Goal: Task Accomplishment & Management: Complete application form

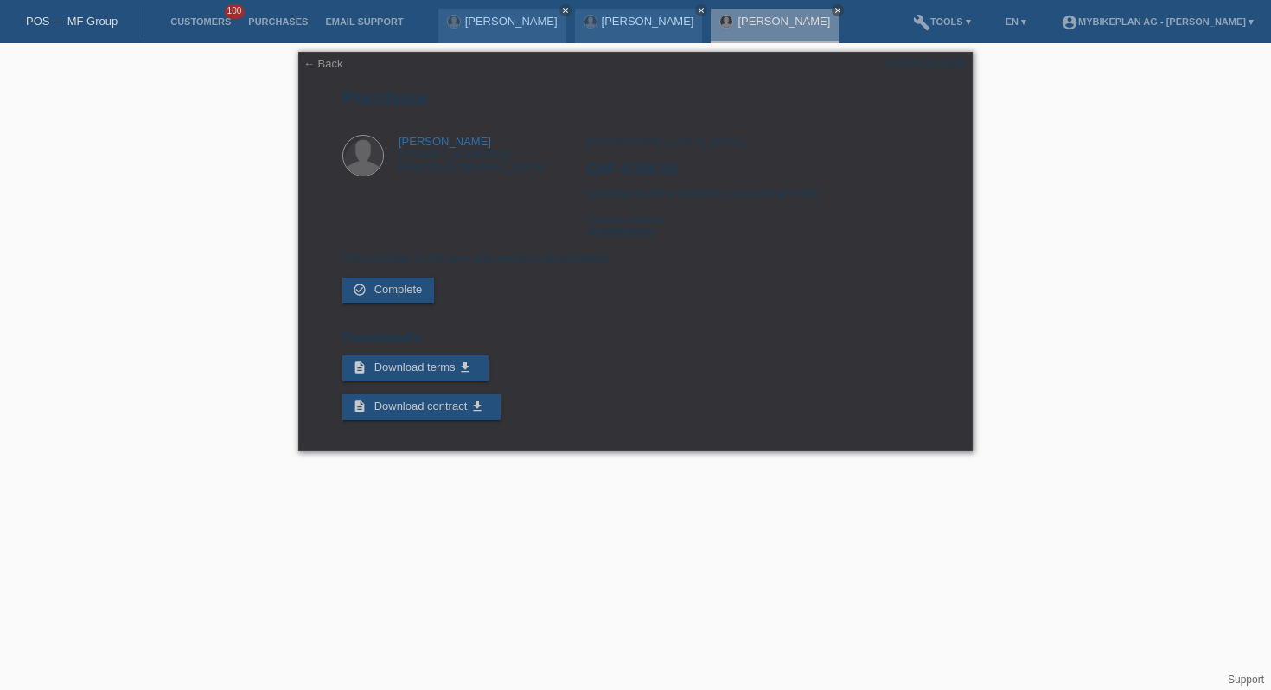
click at [204, 16] on li "Customers 100" at bounding box center [201, 22] width 78 height 44
click at [199, 29] on li "Customers 100" at bounding box center [201, 22] width 78 height 44
click at [204, 22] on link "Customers" at bounding box center [201, 21] width 78 height 10
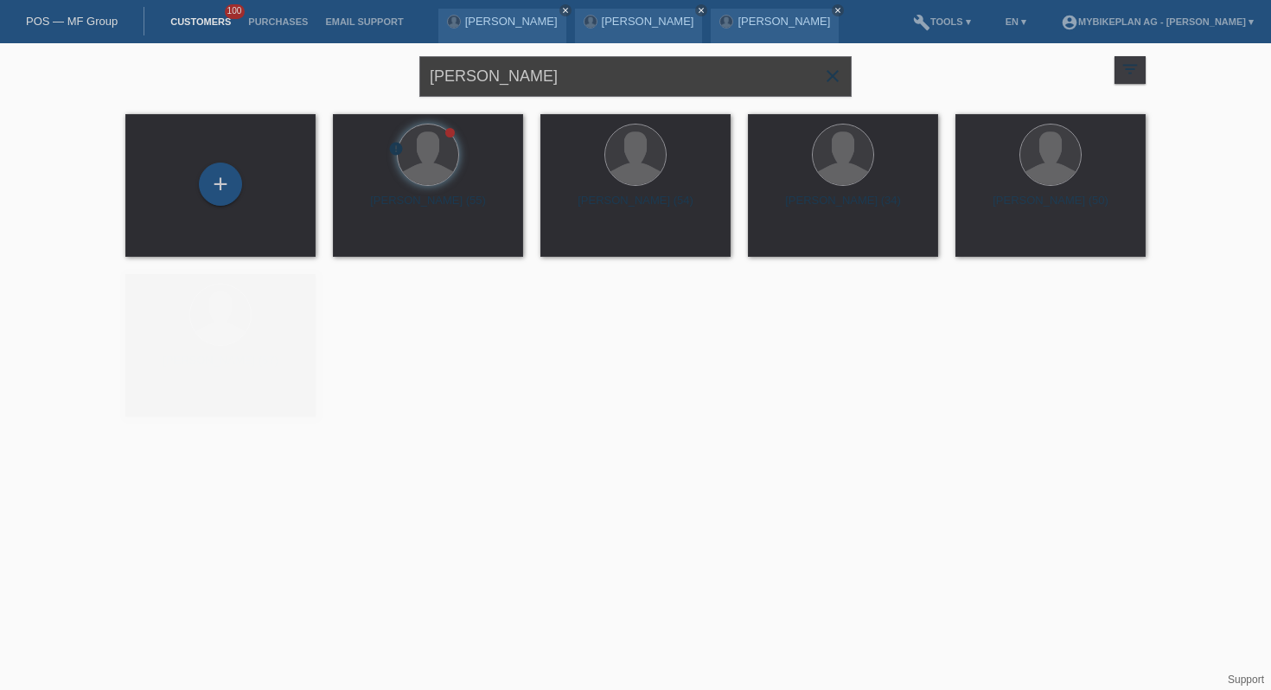
click at [596, 78] on input "[PERSON_NAME]" at bounding box center [636, 76] width 432 height 41
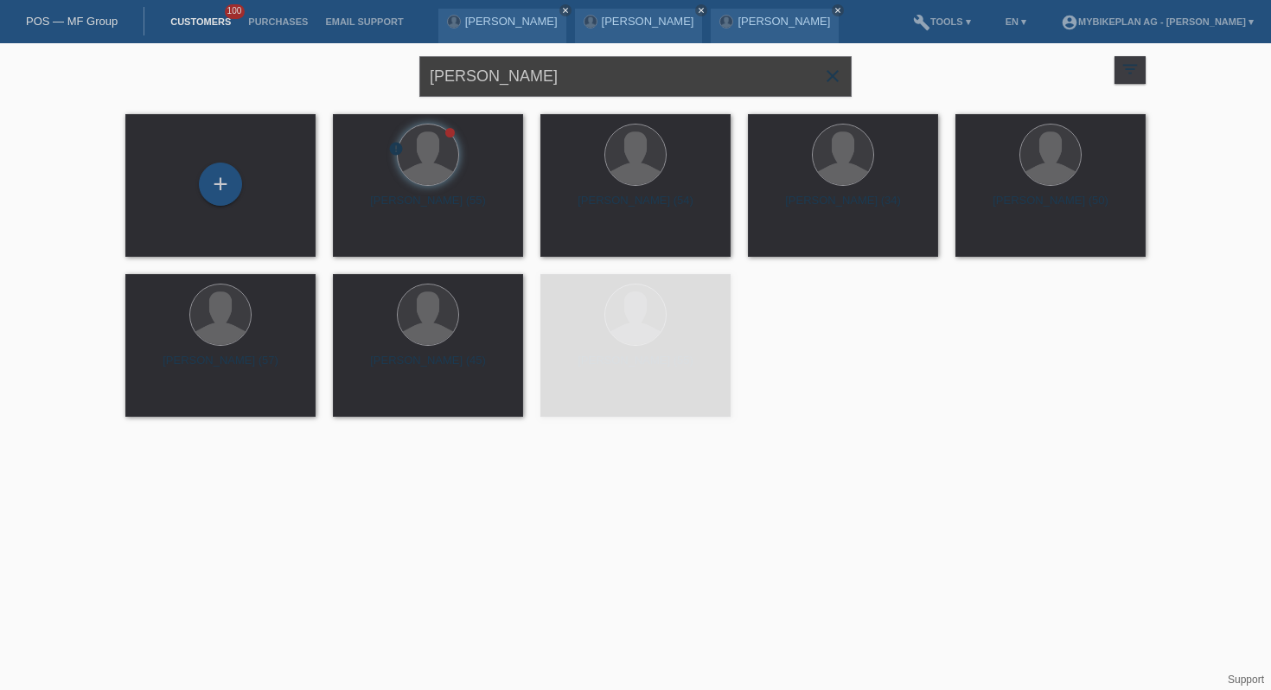
click at [596, 78] on input "[PERSON_NAME]" at bounding box center [636, 76] width 432 height 41
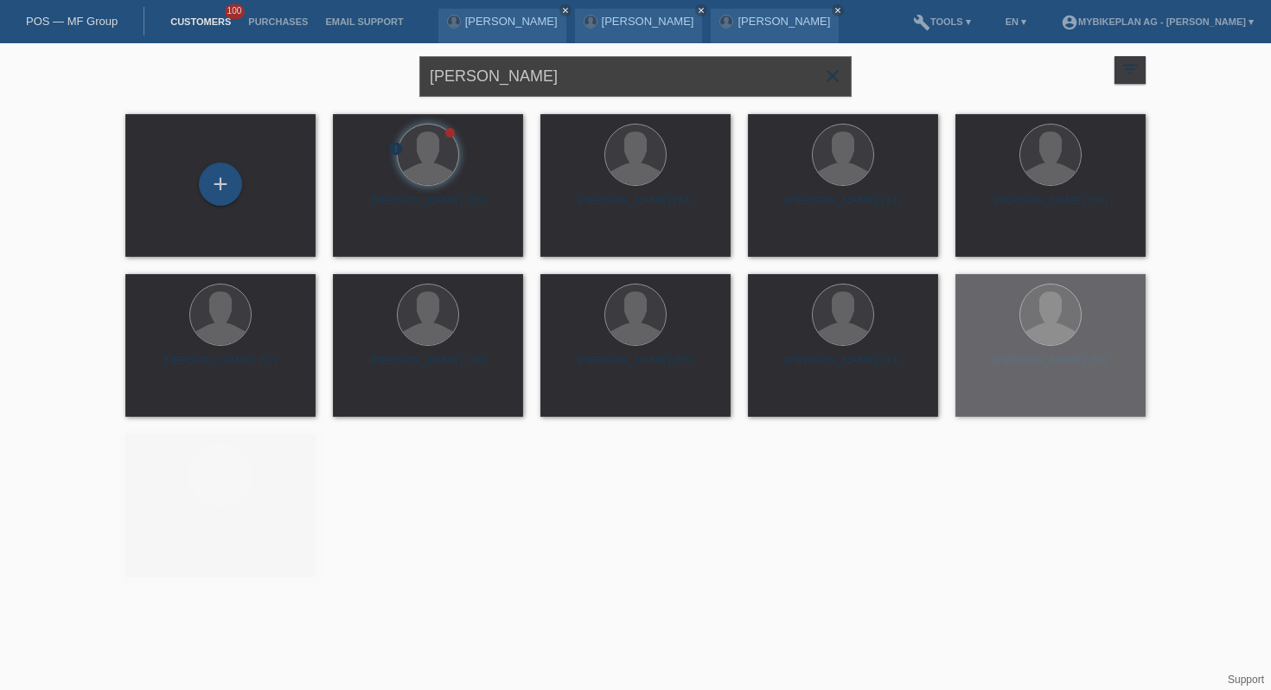
click at [596, 78] on input "[PERSON_NAME]" at bounding box center [636, 76] width 432 height 41
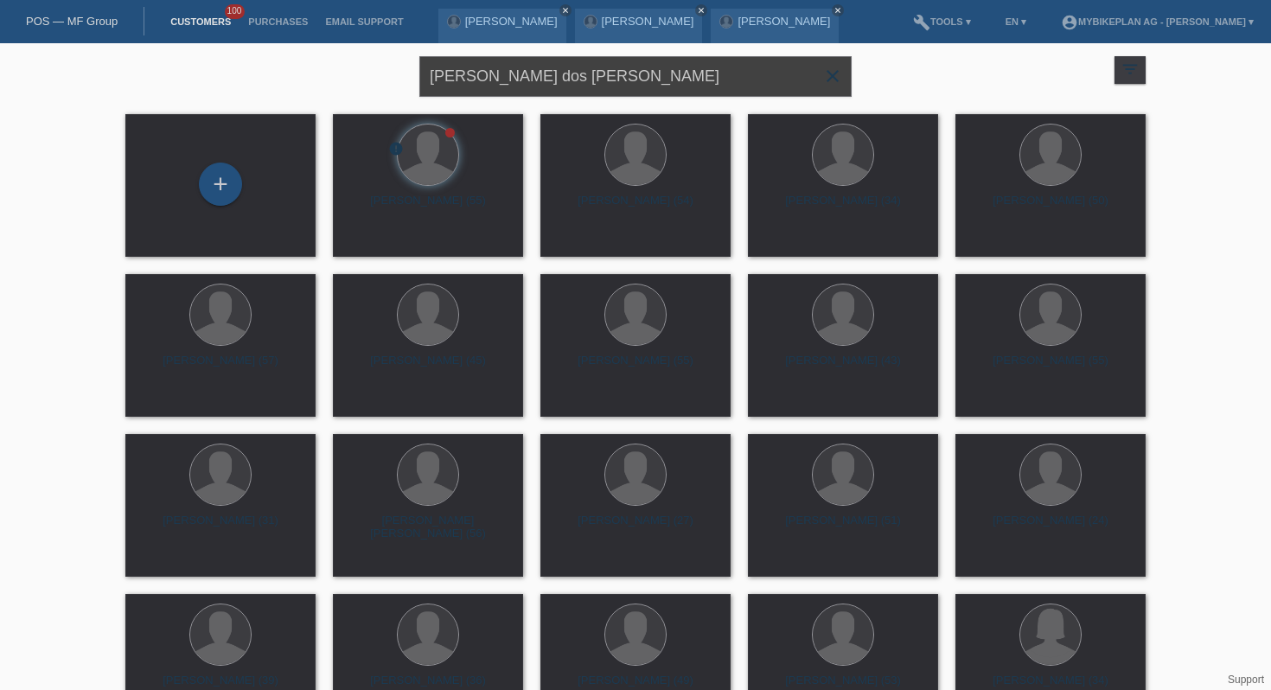
type input "ilda dos santos"
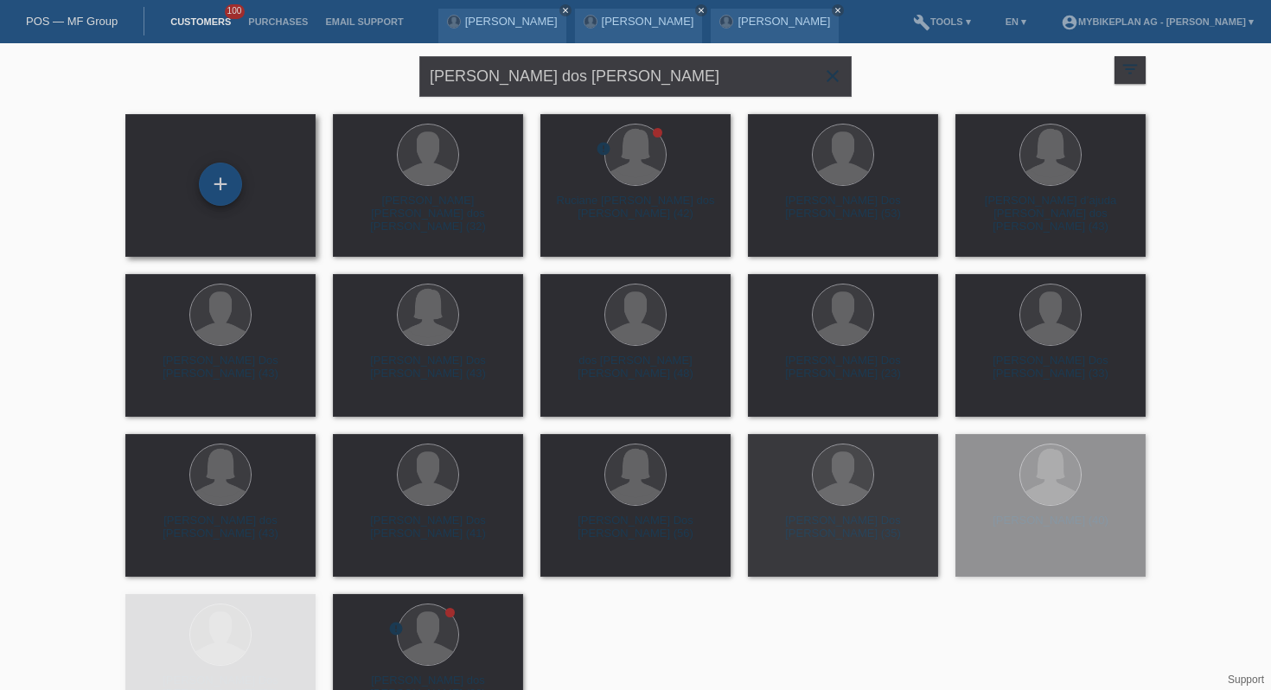
click at [215, 195] on div "+" at bounding box center [220, 184] width 43 height 43
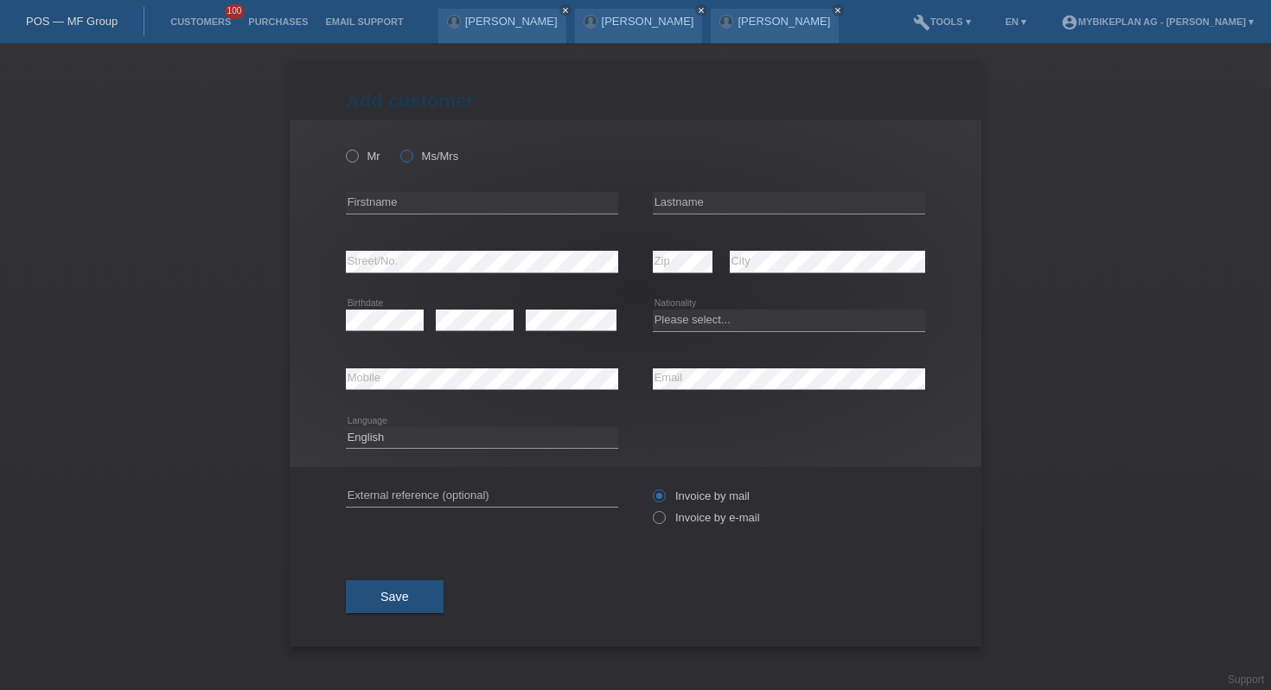
click at [398, 147] on icon at bounding box center [398, 147] width 0 height 0
click at [412, 156] on input "Ms/Mrs" at bounding box center [405, 155] width 11 height 11
radio input "true"
click at [407, 196] on input "text" at bounding box center [482, 203] width 272 height 22
type input "[PERSON_NAME] [PERSON_NAME]"
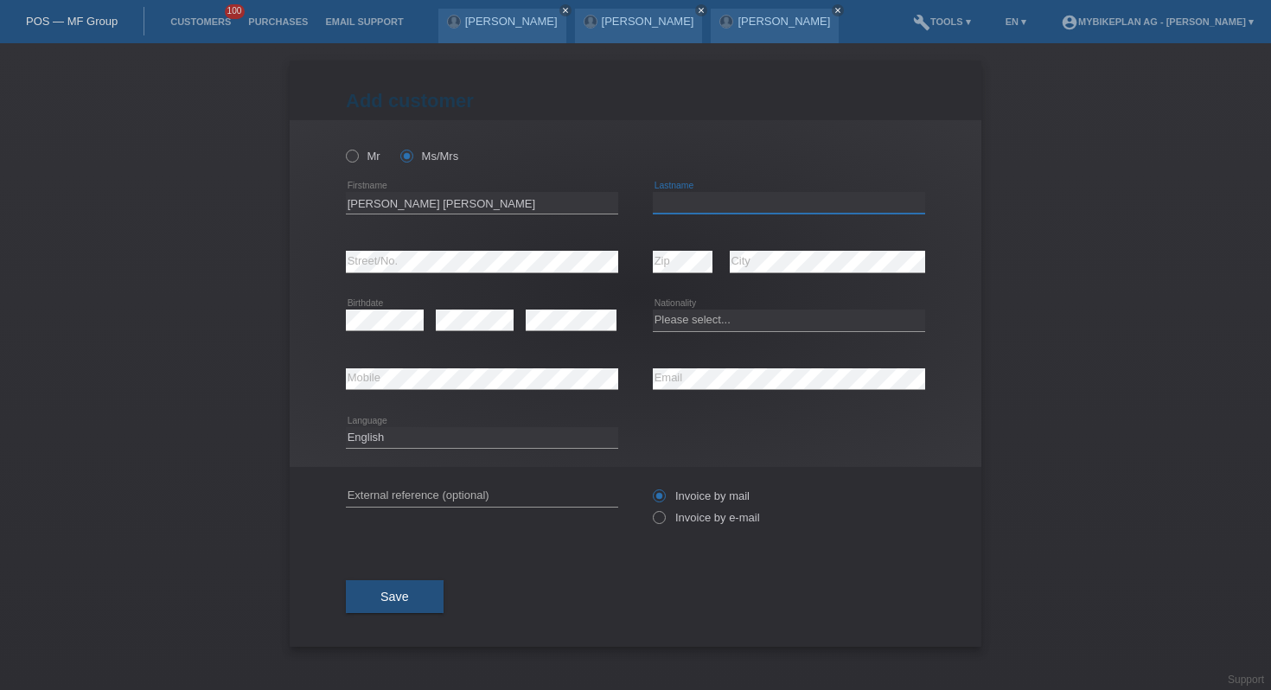
click at [669, 207] on input "text" at bounding box center [789, 203] width 272 height 22
type input "[PERSON_NAME]"
click at [702, 330] on select "Please select... Switzerland Austria Germany Liechtenstein ------------ Afghani…" at bounding box center [789, 320] width 272 height 21
click at [653, 311] on select "Please select... Switzerland Austria Germany Liechtenstein ------------ Afghani…" at bounding box center [789, 320] width 272 height 21
click at [688, 331] on div "Please select... Switzerland Austria Germany Liechtenstein ------------ Afghani…" at bounding box center [789, 321] width 272 height 22
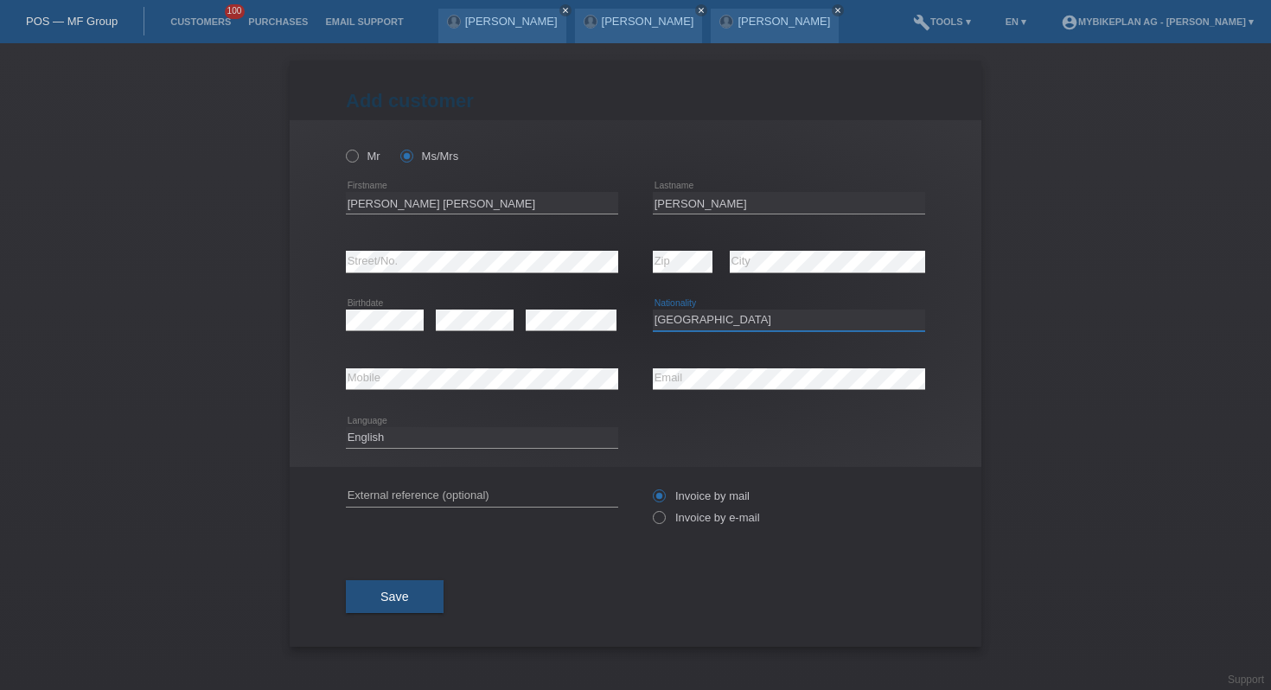
click at [692, 325] on select "Please select... Switzerland Austria Germany Liechtenstein ------------ Afghani…" at bounding box center [789, 320] width 272 height 21
click at [701, 318] on select "Please select... Switzerland Austria Germany Liechtenstein ------------ Afghani…" at bounding box center [789, 320] width 272 height 21
select select "PT"
click at [653, 311] on select "Please select... Switzerland Austria Germany Liechtenstein ------------ Afghani…" at bounding box center [789, 320] width 272 height 21
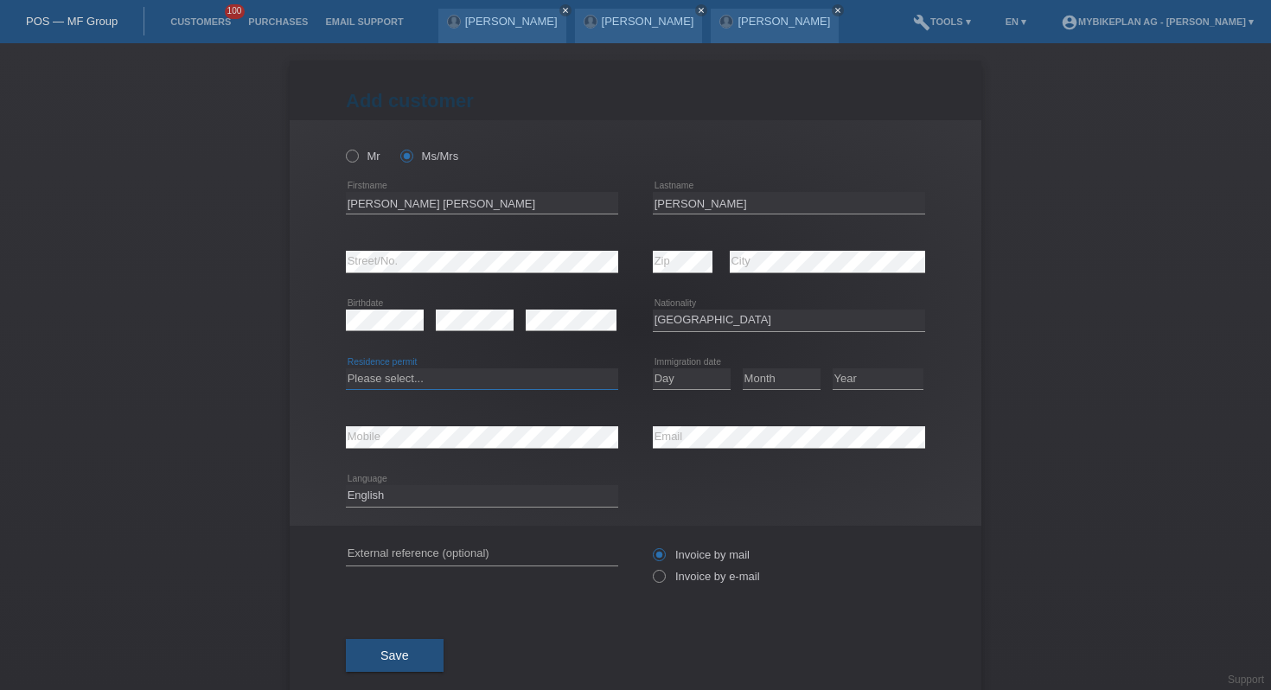
click at [383, 381] on select "Please select... C B B - Refugee status Other" at bounding box center [482, 378] width 272 height 21
select select "C"
click at [346, 368] on select "Please select... C B B - Refugee status Other" at bounding box center [482, 378] width 272 height 21
click at [672, 381] on select "Day 01 02 03 04 05 06 07 08 09 10 11" at bounding box center [692, 378] width 78 height 21
select select "15"
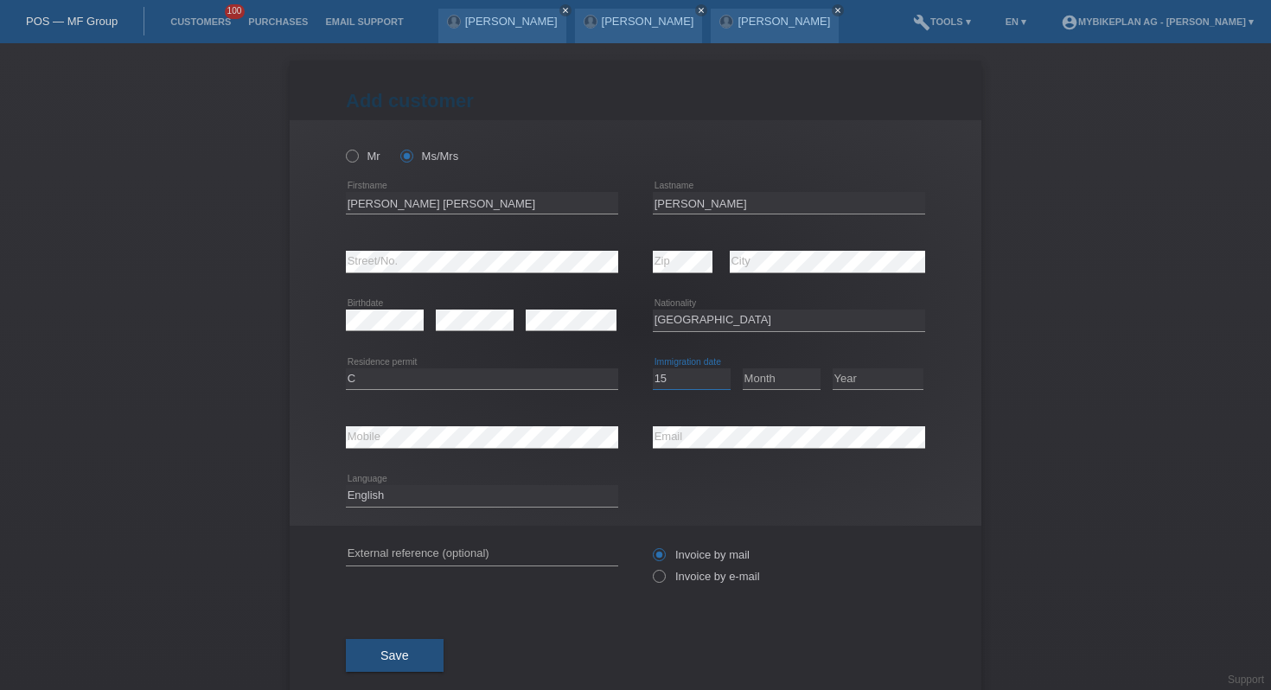
click at [653, 368] on select "Day 01 02 03 04 05 06 07 08 09 10 11" at bounding box center [692, 378] width 78 height 21
click at [761, 384] on select "Month 01 02 03 04 05 06 07 08 09 10 11" at bounding box center [782, 378] width 78 height 21
select select "02"
click at [743, 368] on select "Month 01 02 03 04 05 06 07 08 09 10 11" at bounding box center [782, 378] width 78 height 21
click at [856, 376] on select "Year 2025 2024 2023 2022 2021 2020 2019 2018 2017 2016 2015 2014 2013 2012 2011…" at bounding box center [878, 378] width 91 height 21
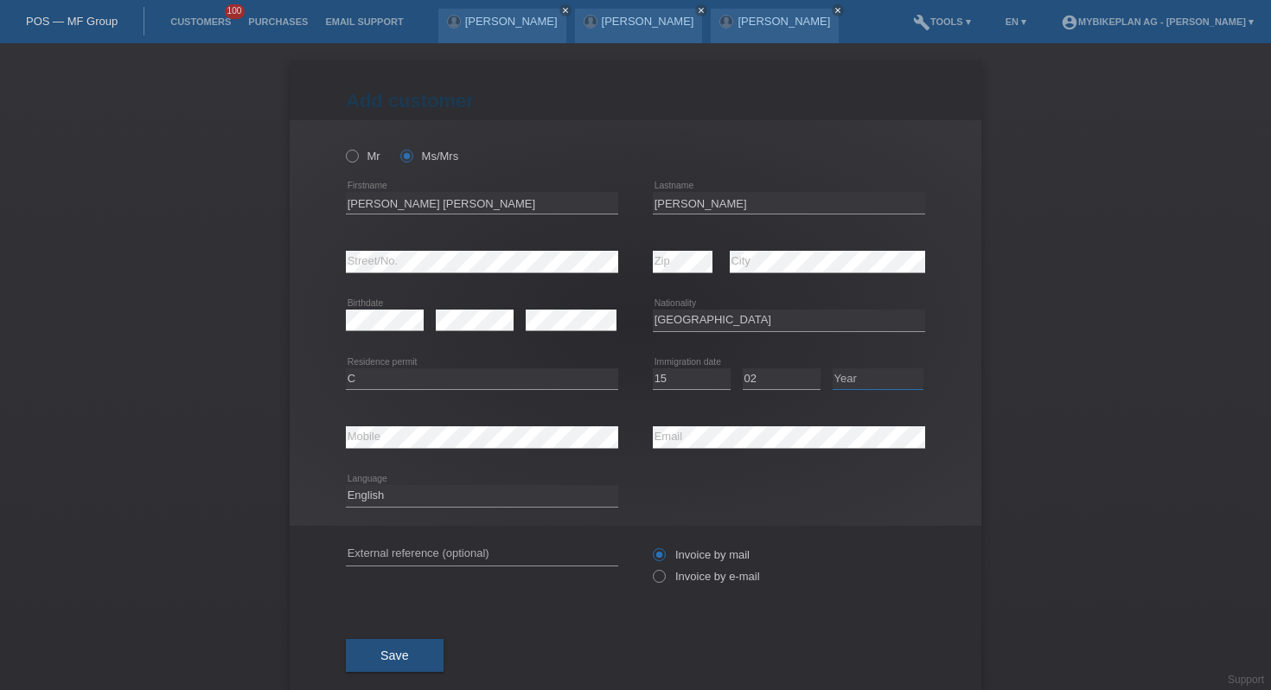
select select "1999"
click at [833, 368] on select "Year 2025 2024 2023 2022 2021 2020 2019 2018 2017 2016 2015 2014 2013 2012 2011…" at bounding box center [878, 378] width 91 height 21
click at [407, 503] on select "Deutsch Français Italiano English" at bounding box center [482, 495] width 272 height 21
select select "de"
click at [346, 486] on select "Deutsch Français Italiano English" at bounding box center [482, 495] width 272 height 21
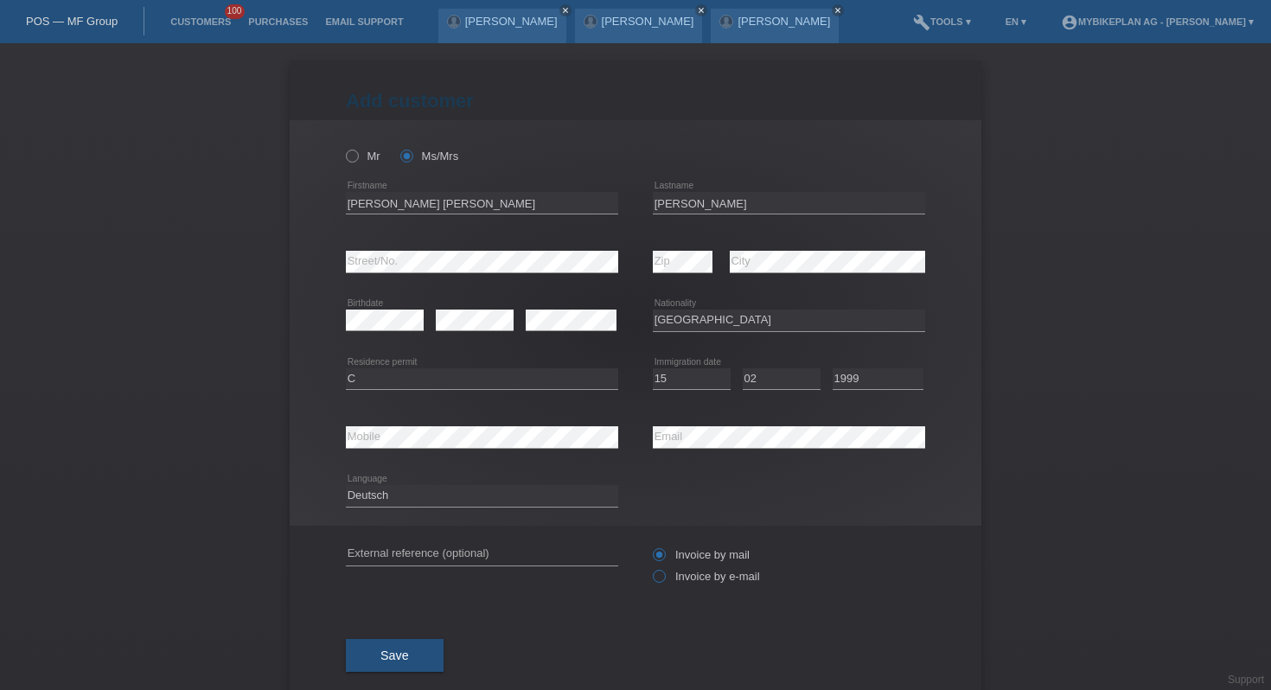
click at [671, 575] on label "Invoice by e-mail" at bounding box center [706, 576] width 107 height 13
click at [664, 575] on input "Invoice by e-mail" at bounding box center [658, 581] width 11 height 22
radio input "true"
click at [409, 669] on button "Save" at bounding box center [395, 655] width 98 height 33
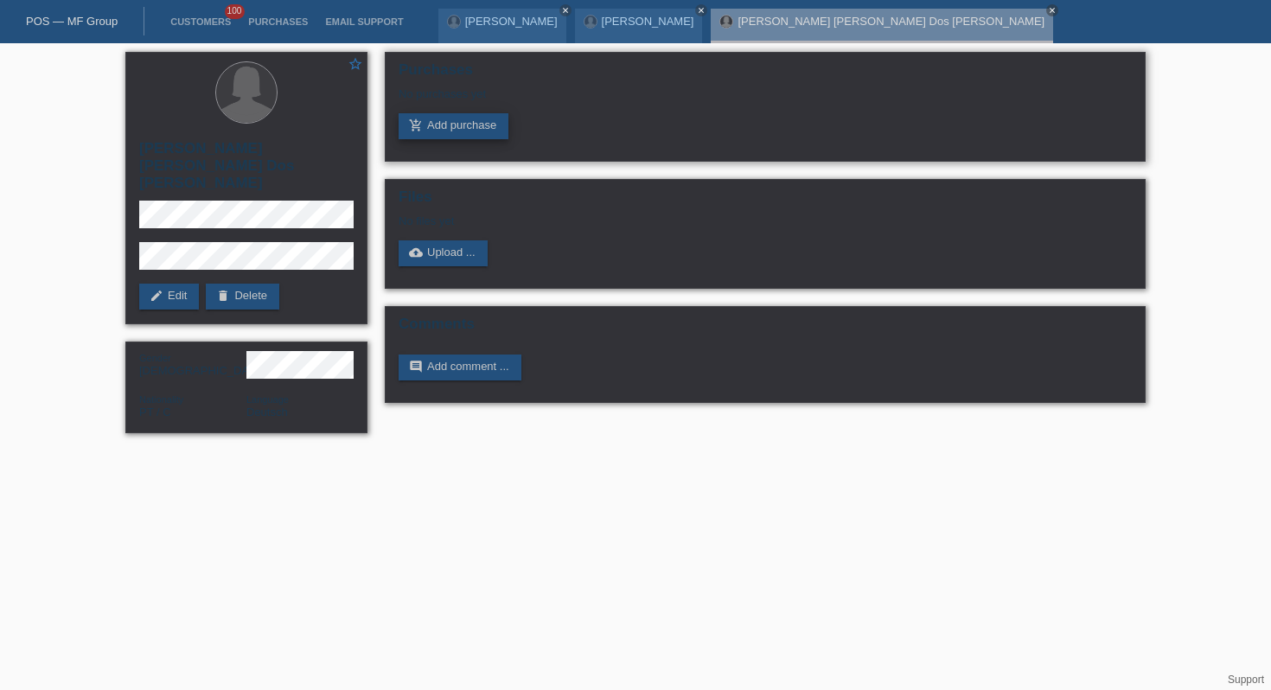
click at [460, 122] on link "add_shopping_cart Add purchase" at bounding box center [454, 126] width 110 height 26
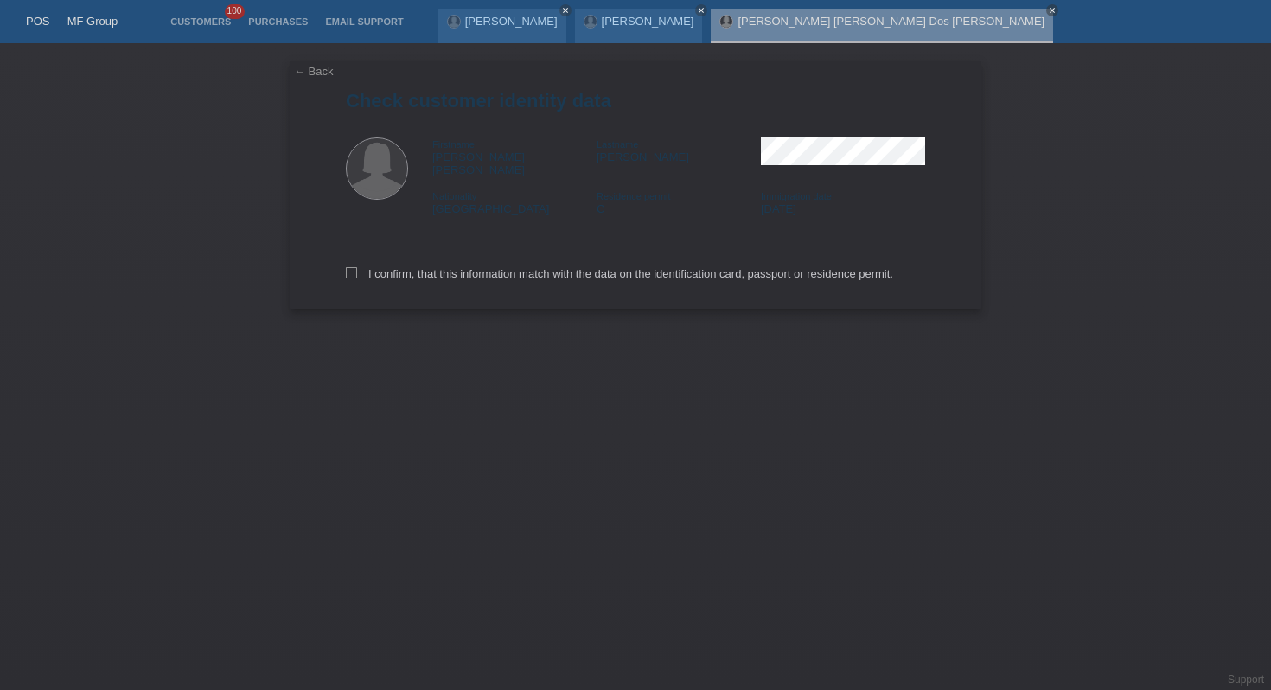
click at [416, 280] on div "I confirm, that this information match with the data on the identification card…" at bounding box center [636, 271] width 580 height 76
click at [426, 273] on div "I confirm, that this information match with the data on the identification card…" at bounding box center [636, 271] width 580 height 76
click at [439, 267] on label "I confirm, that this information match with the data on the identification card…" at bounding box center [620, 273] width 548 height 13
click at [357, 267] on input "I confirm, that this information match with the data on the identification card…" at bounding box center [351, 272] width 11 height 11
checkbox input "true"
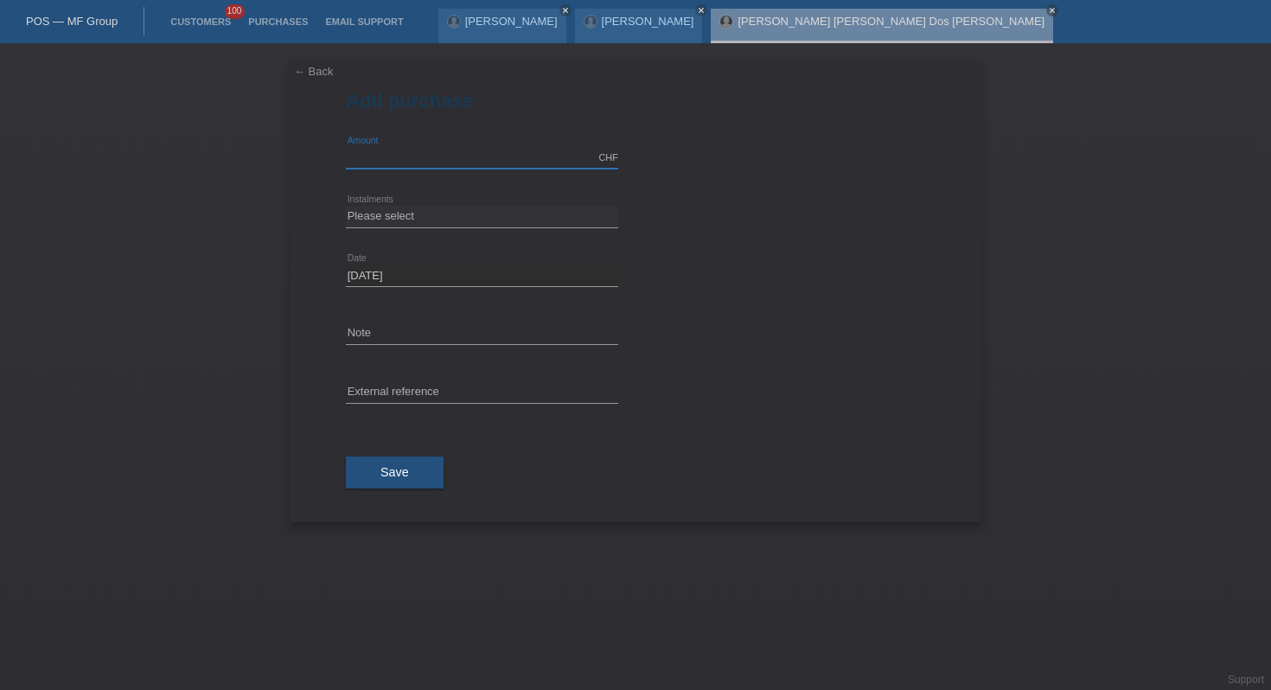
click at [388, 157] on input "text" at bounding box center [482, 158] width 272 height 22
type input "2999.00"
click at [366, 219] on select "Please select 6 instalments 12 instalments 18 instalments 24 instalments 36 ins…" at bounding box center [482, 216] width 272 height 21
select select "488"
click at [346, 206] on select "Please select 6 instalments 12 instalments 18 instalments 24 instalments 36 ins…" at bounding box center [482, 216] width 272 height 21
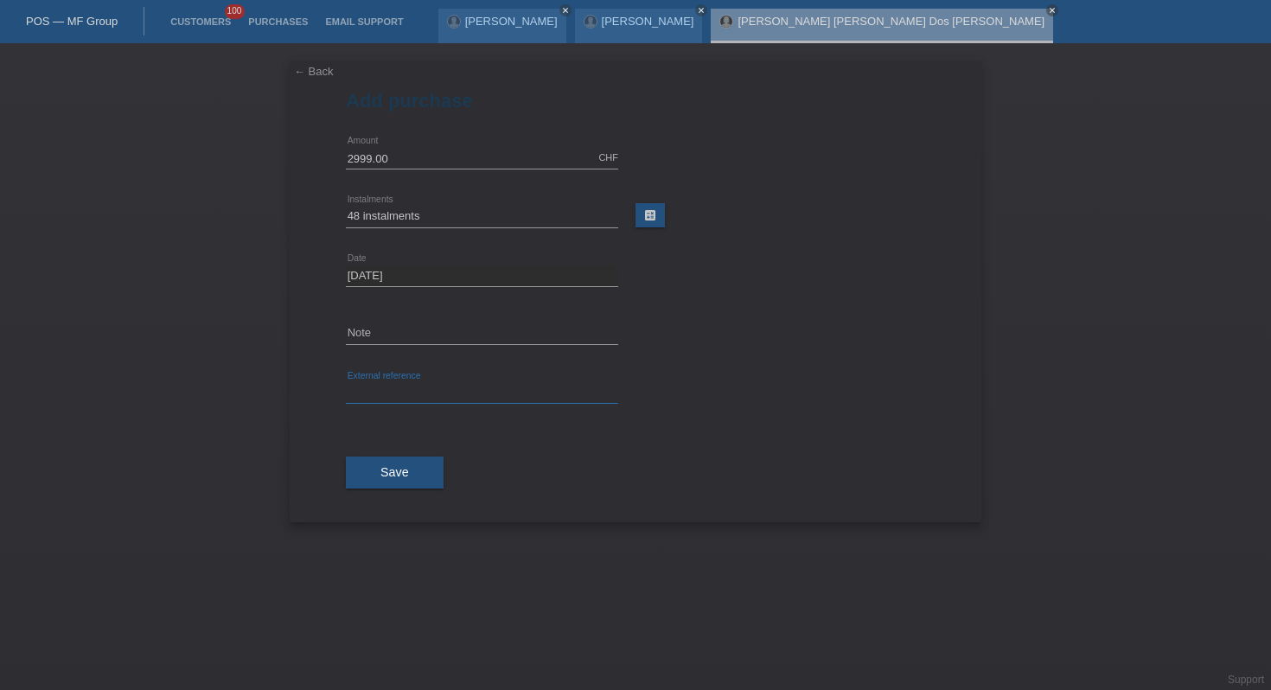
click at [394, 383] on input "text" at bounding box center [482, 393] width 272 height 22
paste input "45888222490"
type input "45888222490"
click at [398, 472] on span "Save" at bounding box center [395, 472] width 29 height 14
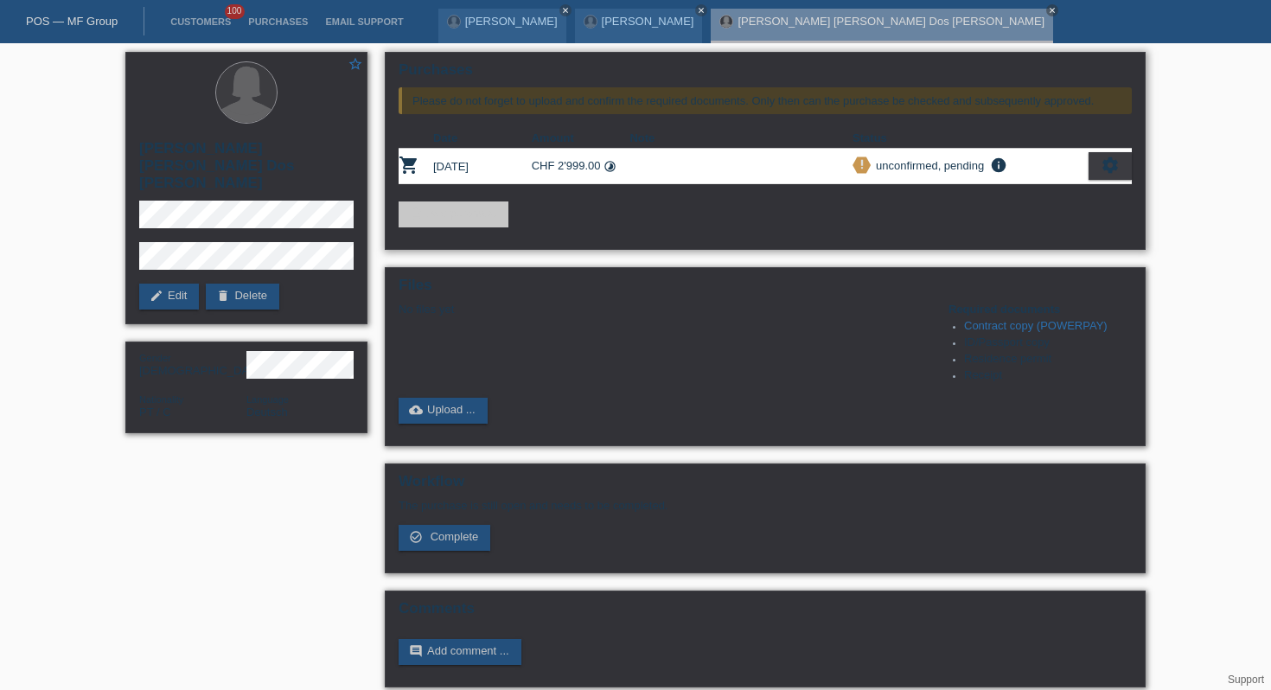
click at [1114, 173] on icon "settings" at bounding box center [1110, 165] width 19 height 19
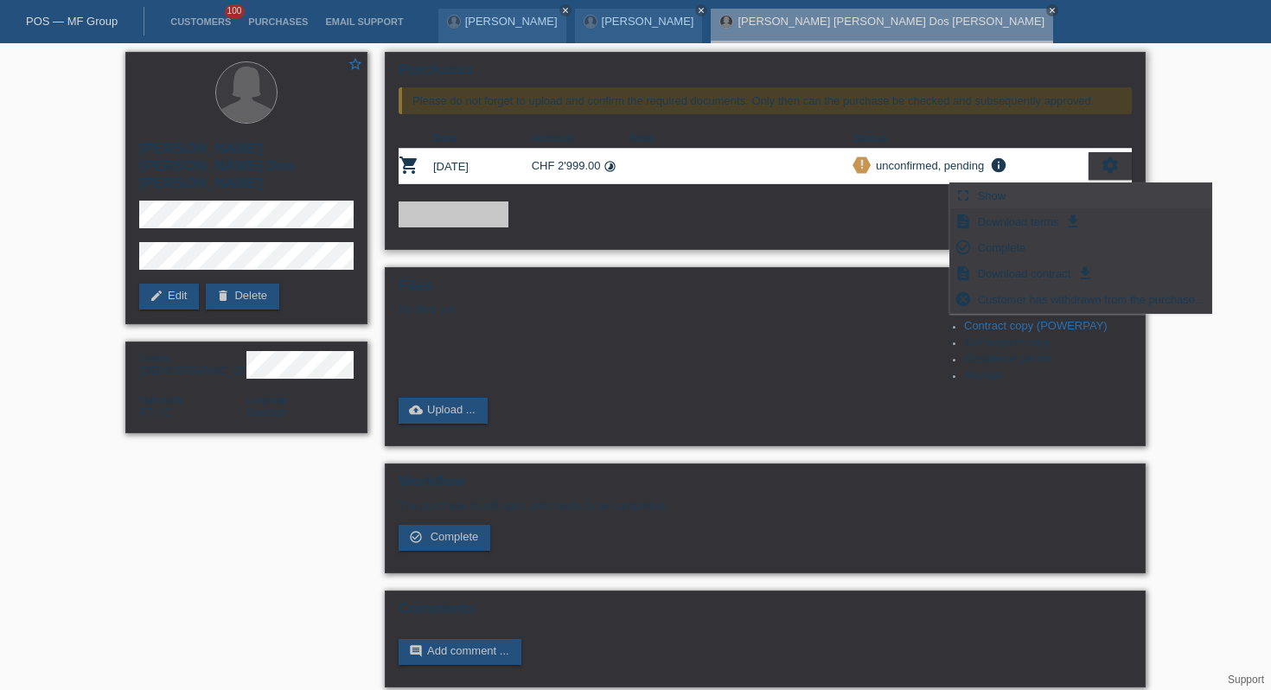
click at [1018, 200] on div "fullscreen Show" at bounding box center [1081, 196] width 261 height 26
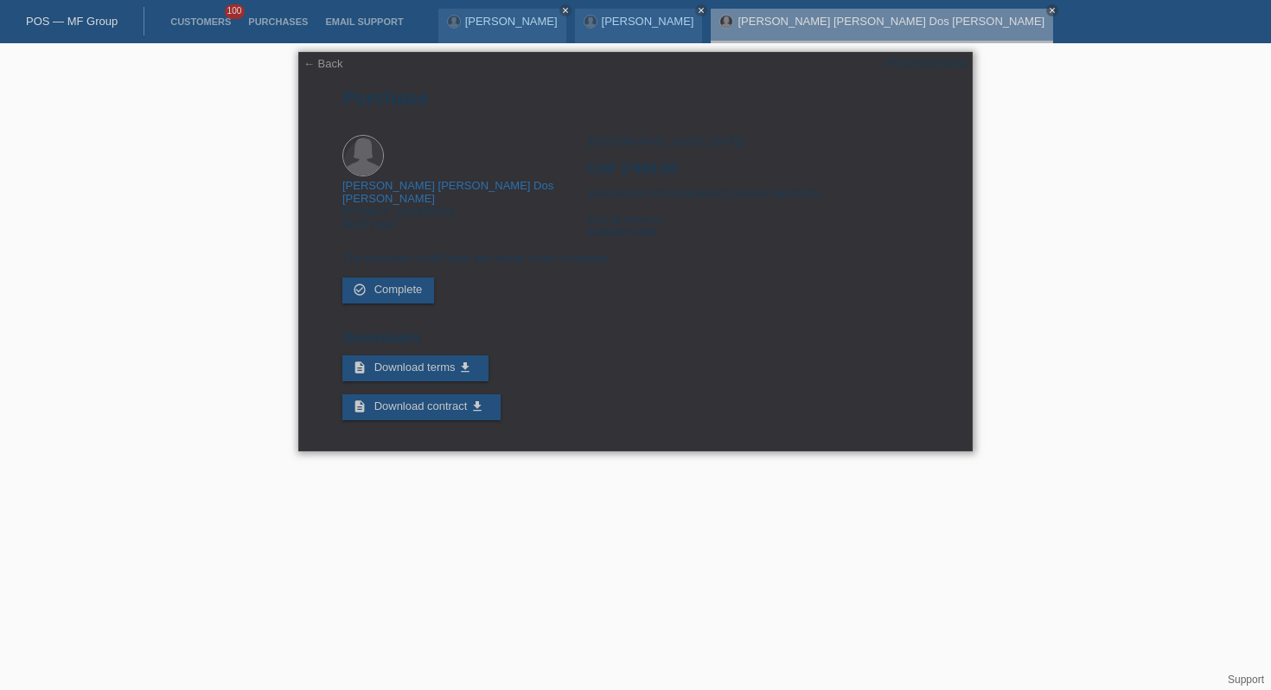
click at [926, 57] on div "POSP00028640" at bounding box center [925, 63] width 81 height 13
copy div "POSP00028640"
click at [209, 18] on link "Customers" at bounding box center [201, 21] width 78 height 10
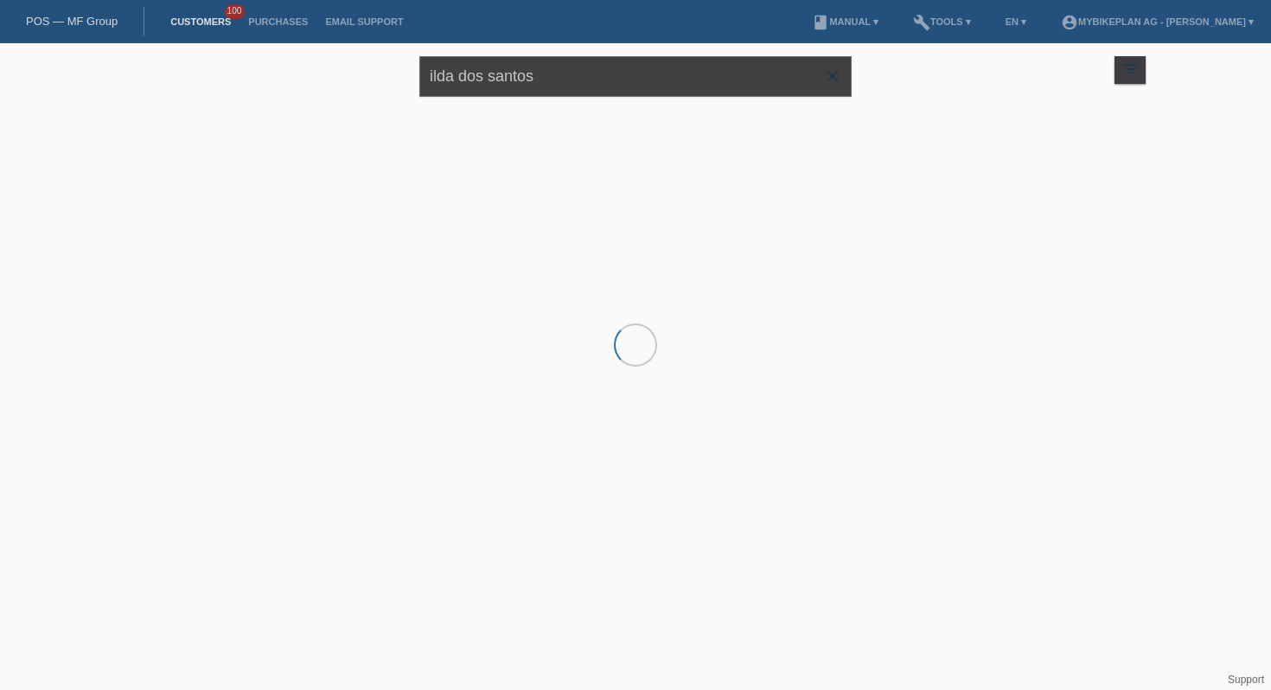
click at [477, 65] on input "ilda dos santos" at bounding box center [636, 76] width 432 height 41
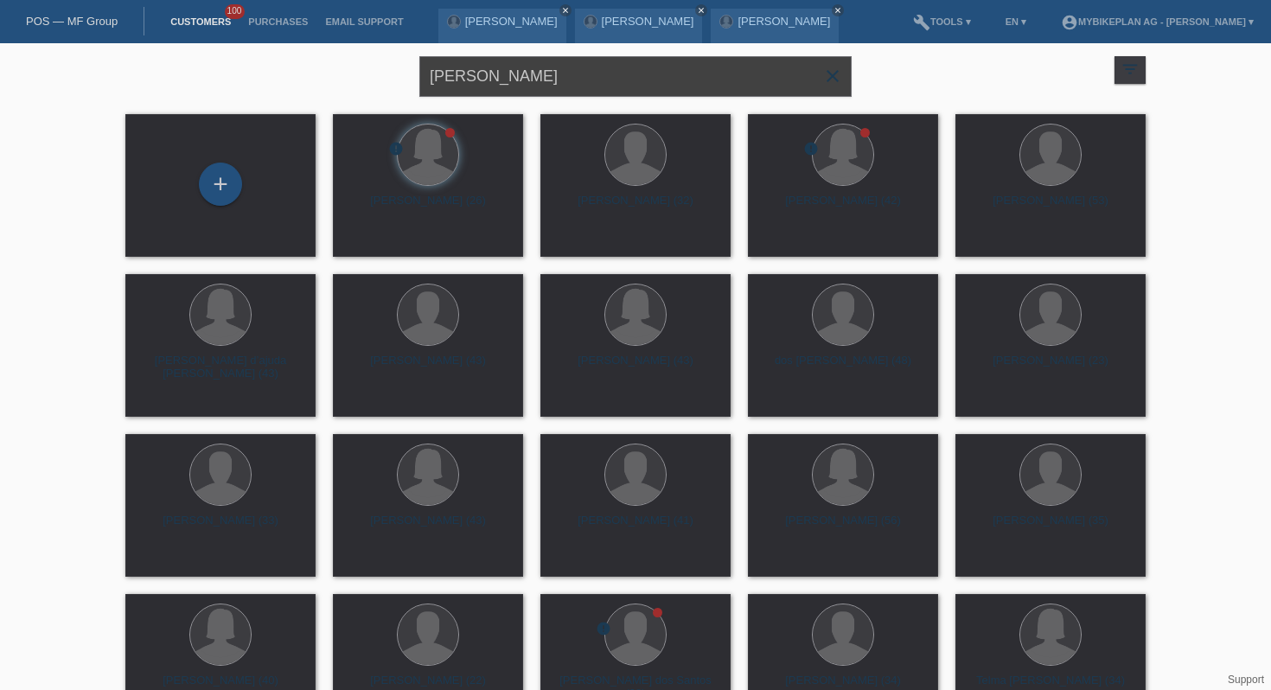
type input "Patrik Fiala"
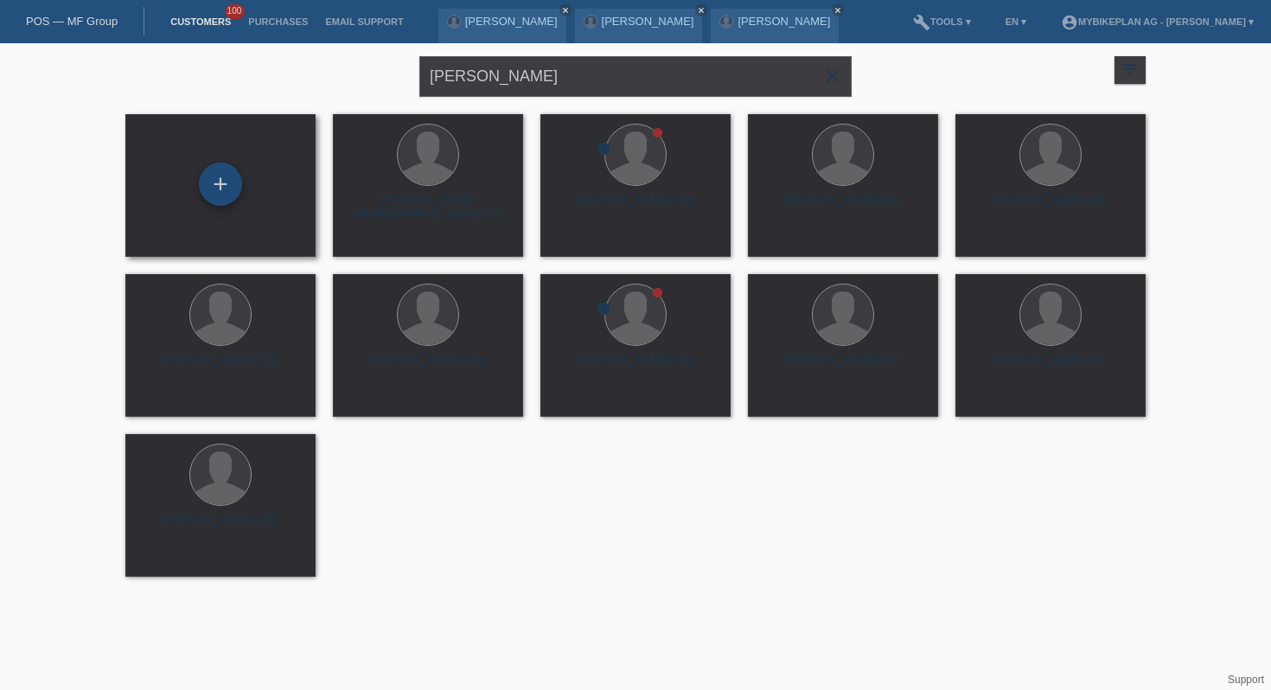
click at [213, 195] on div "+" at bounding box center [221, 184] width 42 height 29
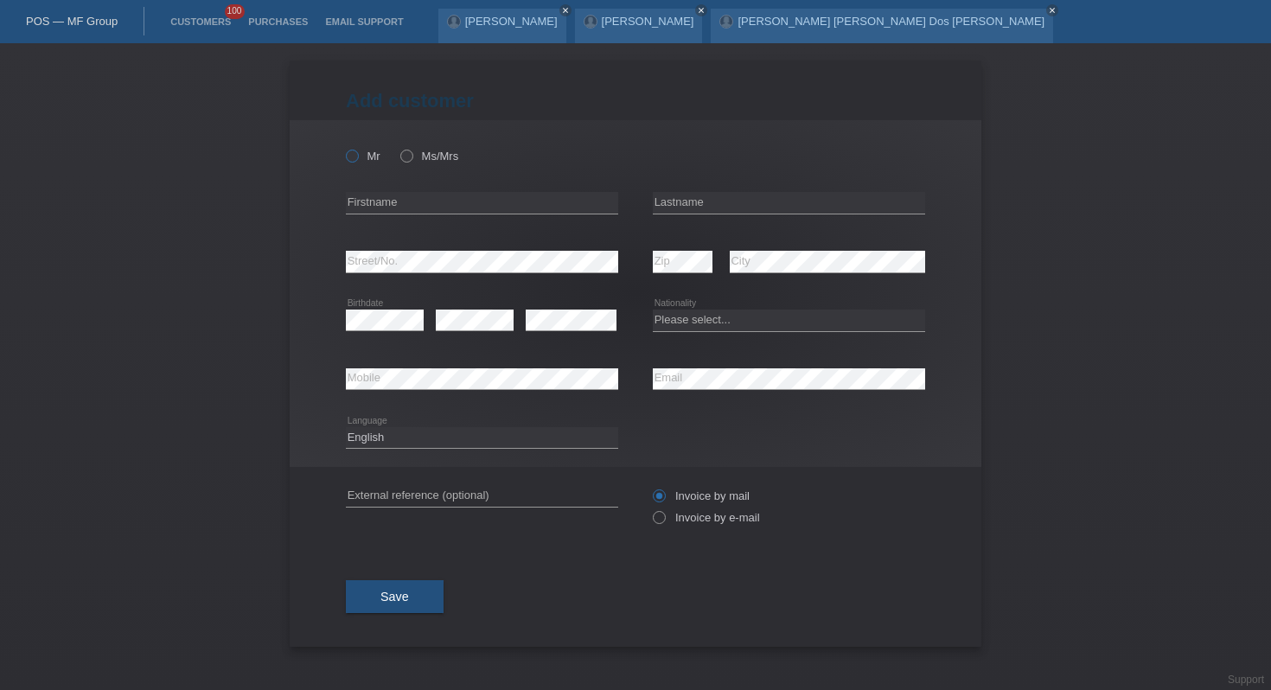
click at [343, 147] on icon at bounding box center [343, 147] width 0 height 0
click at [354, 156] on input "Mr" at bounding box center [351, 155] width 11 height 11
radio input "true"
click at [394, 197] on input "text" at bounding box center [482, 203] width 272 height 22
type input "Patrik"
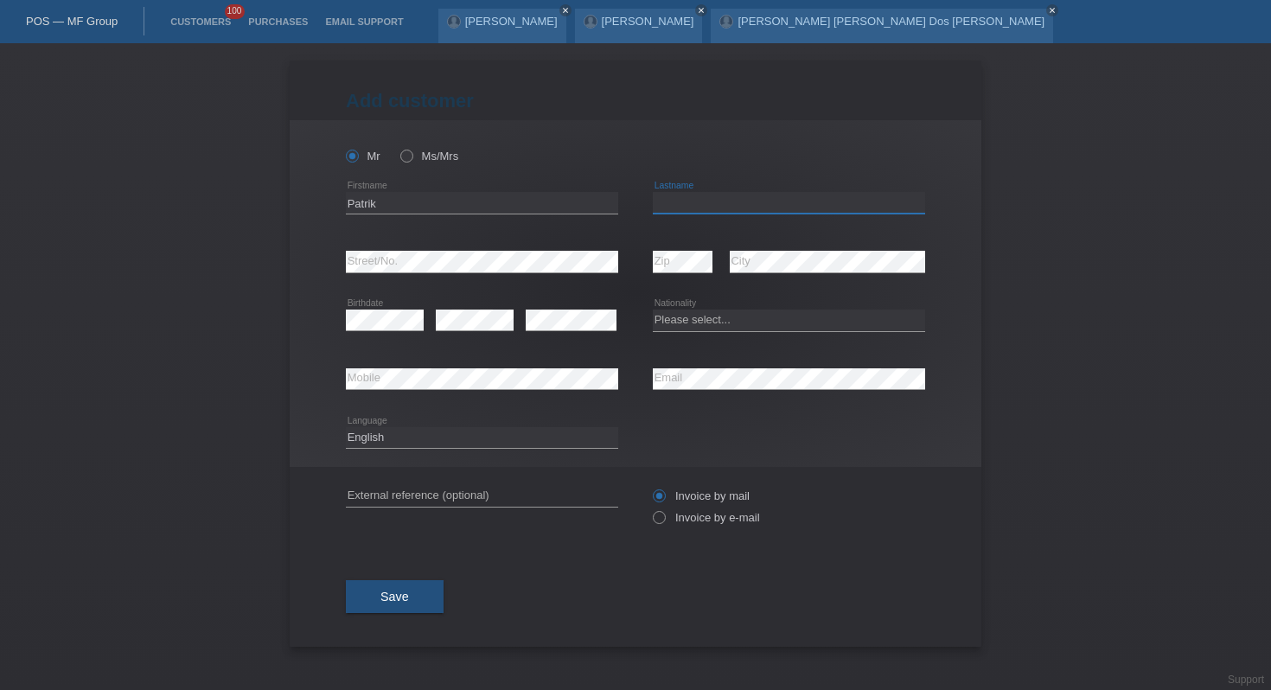
click at [742, 204] on input "text" at bounding box center [789, 203] width 272 height 22
type input "[PERSON_NAME]"
click at [791, 272] on div "error City" at bounding box center [827, 262] width 195 height 22
click at [684, 313] on select "Please select... Switzerland Austria Germany Liechtenstein ------------ Afghani…" at bounding box center [789, 320] width 272 height 21
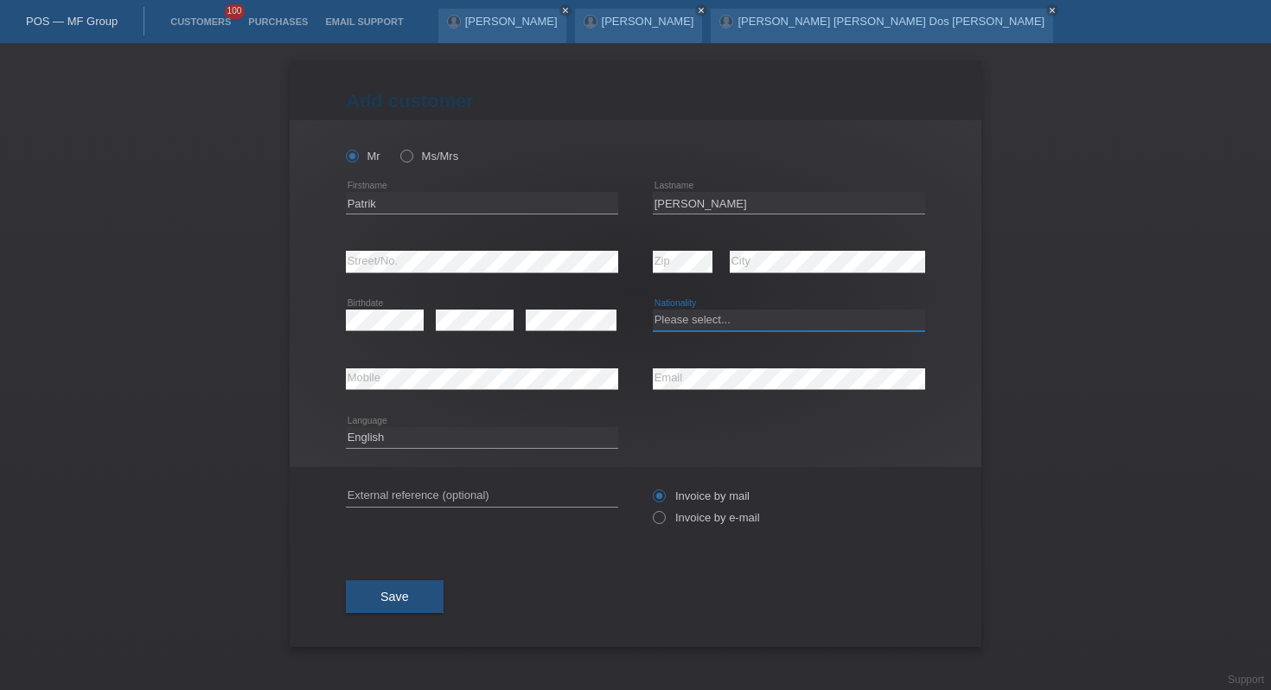
select select "CH"
click at [653, 311] on select "Please select... Switzerland Austria Germany Liechtenstein ------------ Afghani…" at bounding box center [789, 320] width 272 height 21
click at [446, 438] on select "Deutsch Français Italiano English" at bounding box center [482, 437] width 272 height 21
select select "de"
click at [346, 427] on select "Deutsch Français Italiano English" at bounding box center [482, 437] width 272 height 21
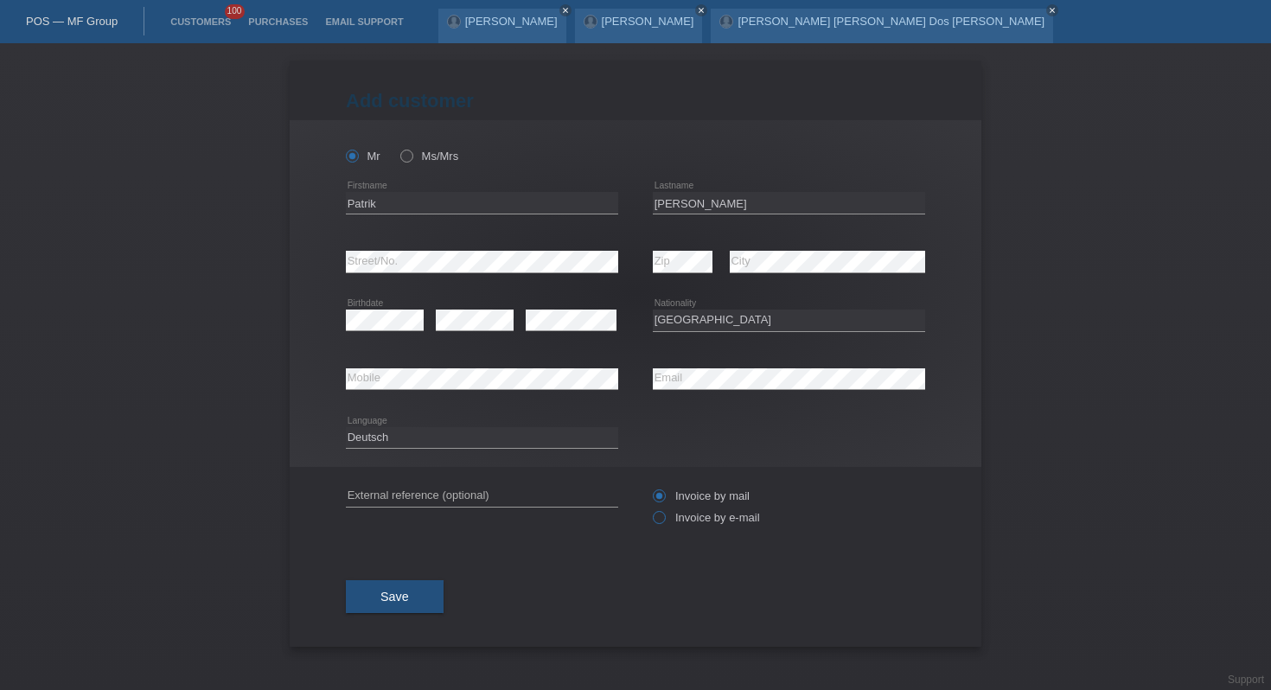
click at [697, 521] on label "Invoice by e-mail" at bounding box center [706, 517] width 107 height 13
click at [664, 521] on input "Invoice by e-mail" at bounding box center [658, 522] width 11 height 22
radio input "true"
click at [411, 596] on button "Save" at bounding box center [395, 596] width 98 height 33
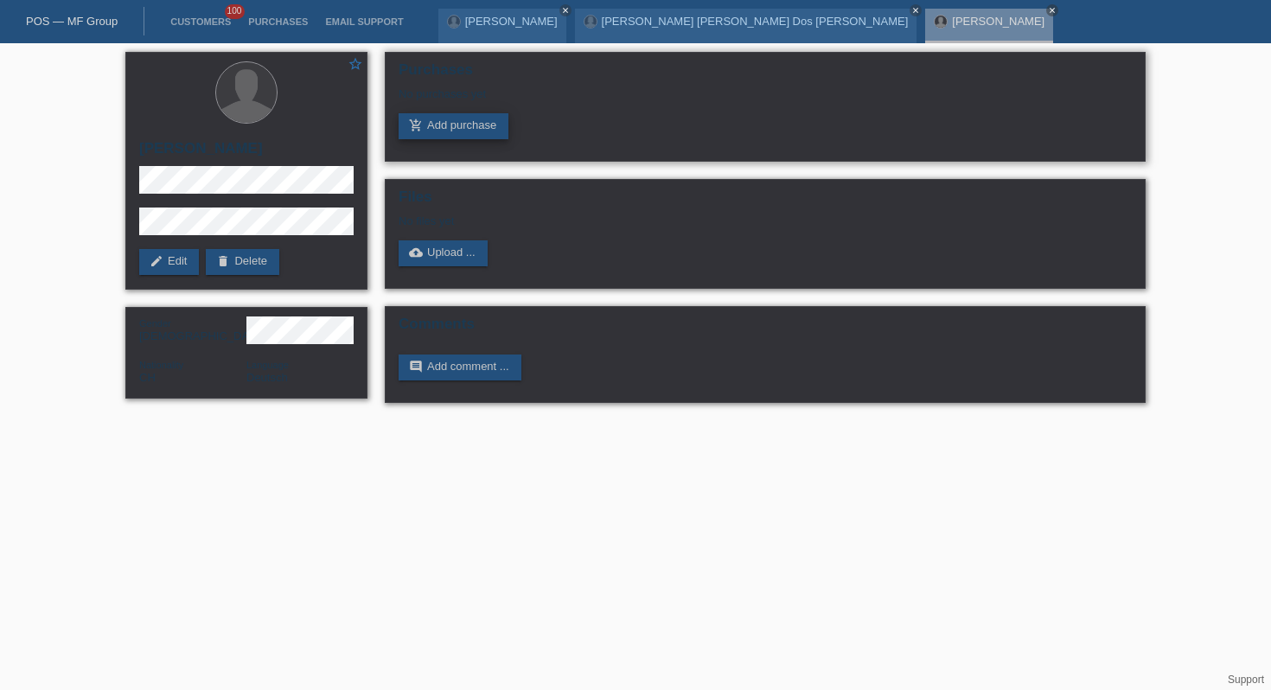
click at [451, 125] on link "add_shopping_cart Add purchase" at bounding box center [454, 126] width 110 height 26
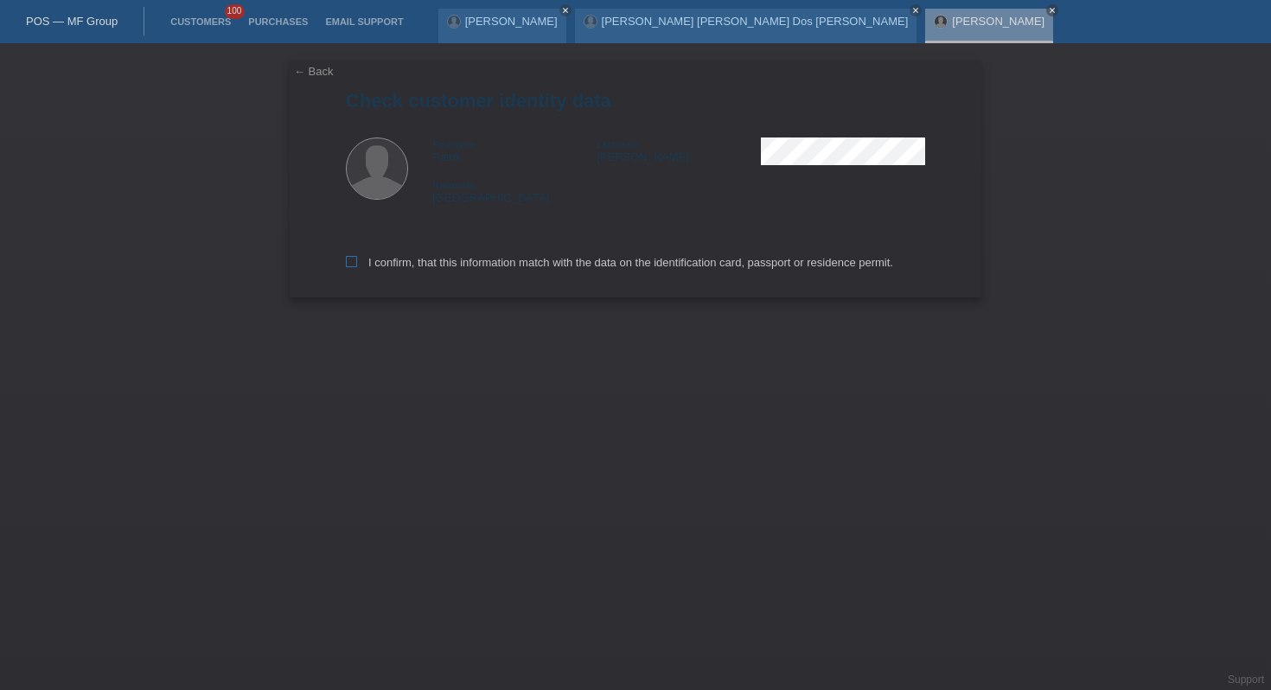
click at [373, 266] on label "I confirm, that this information match with the data on the identification card…" at bounding box center [620, 262] width 548 height 13
click at [357, 266] on input "I confirm, that this information match with the data on the identification card…" at bounding box center [351, 261] width 11 height 11
checkbox input "true"
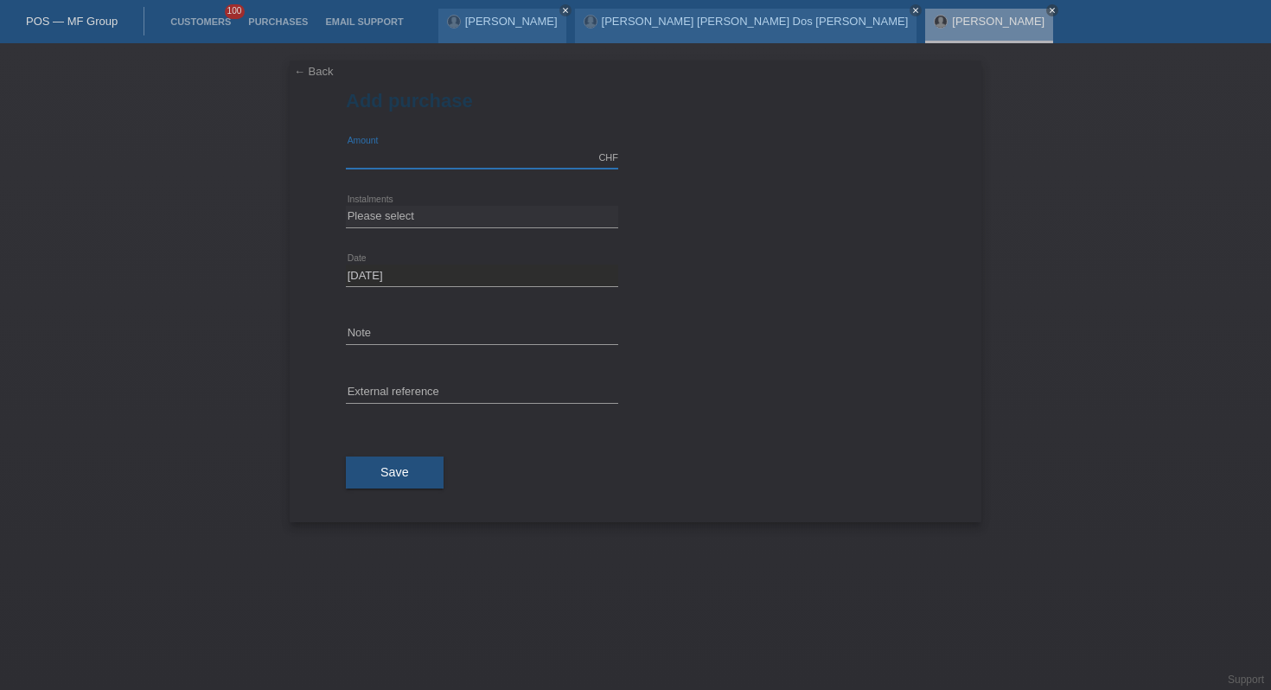
click at [460, 159] on input "text" at bounding box center [482, 158] width 272 height 22
type input "4050.00"
click at [430, 206] on div "Please select 6 instalments 12 instalments 18 instalments 24 instalments 36 ins…" at bounding box center [482, 217] width 272 height 59
click at [411, 213] on select "Please select 6 instalments 12 instalments 18 instalments 24 instalments 36 ins…" at bounding box center [482, 216] width 272 height 21
select select "488"
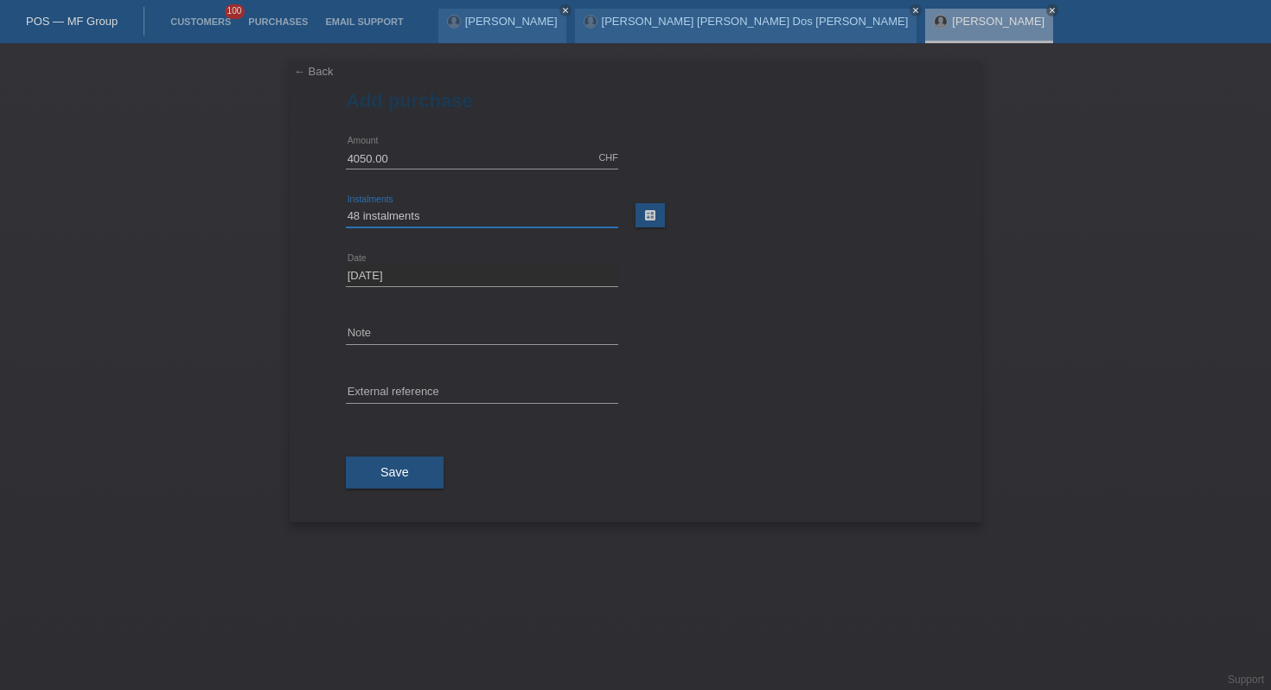
click at [346, 206] on select "Please select 6 instalments 12 instalments 18 instalments 24 instalments 36 ins…" at bounding box center [482, 216] width 272 height 21
click at [500, 394] on input "text" at bounding box center [482, 393] width 272 height 22
paste input "45764143466"
type input "45764143466"
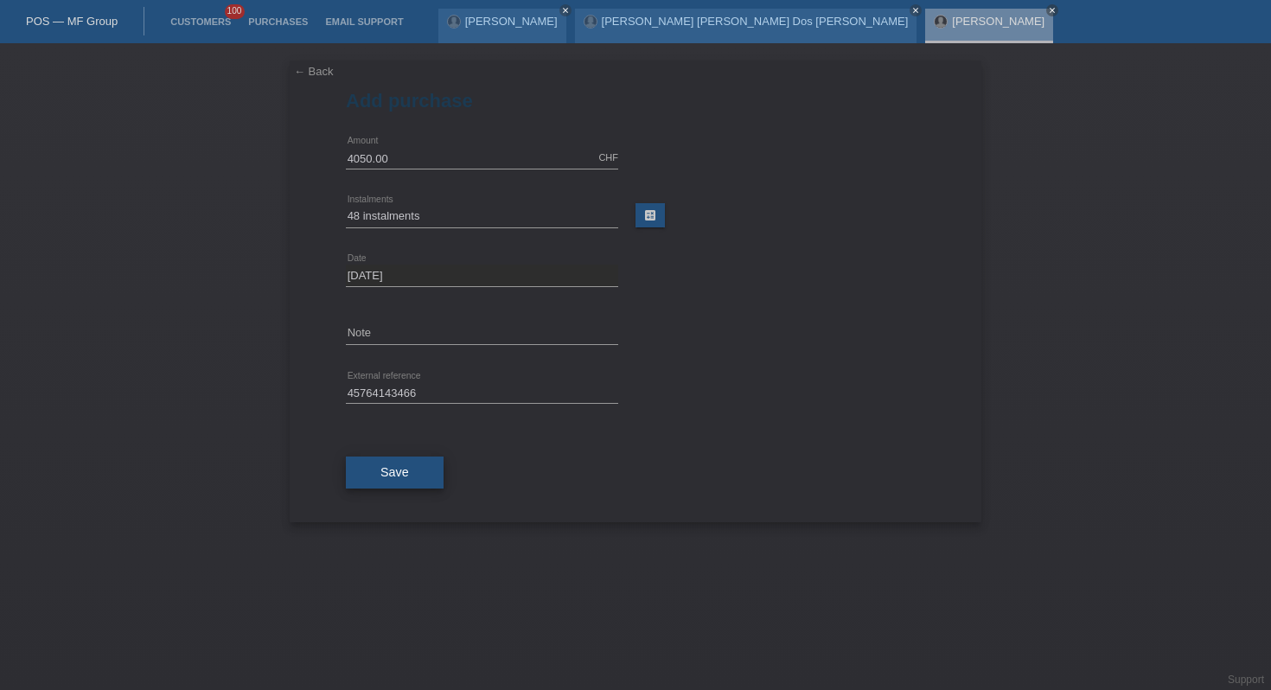
click at [411, 478] on button "Save" at bounding box center [395, 473] width 98 height 33
